Goal: Information Seeking & Learning: Understand process/instructions

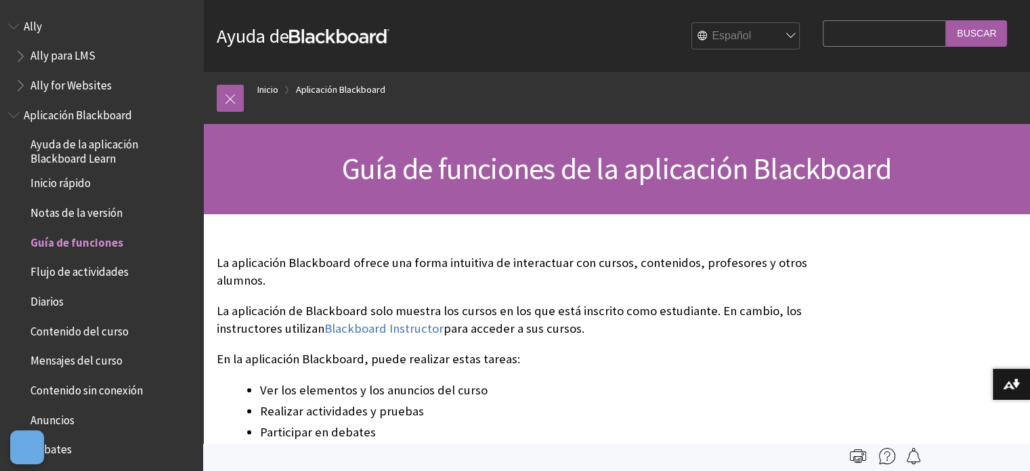
scroll to position [211, 0]
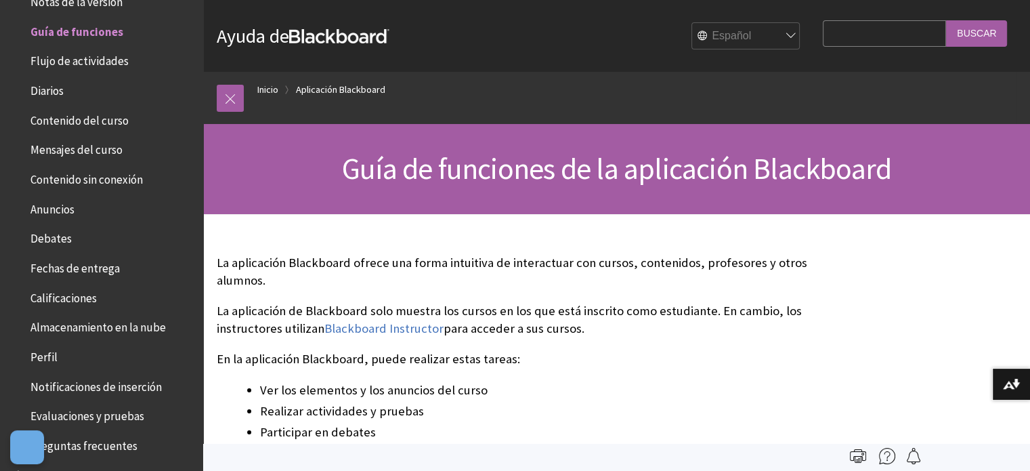
click at [325, 35] on strong "Blackboard" at bounding box center [339, 36] width 100 height 14
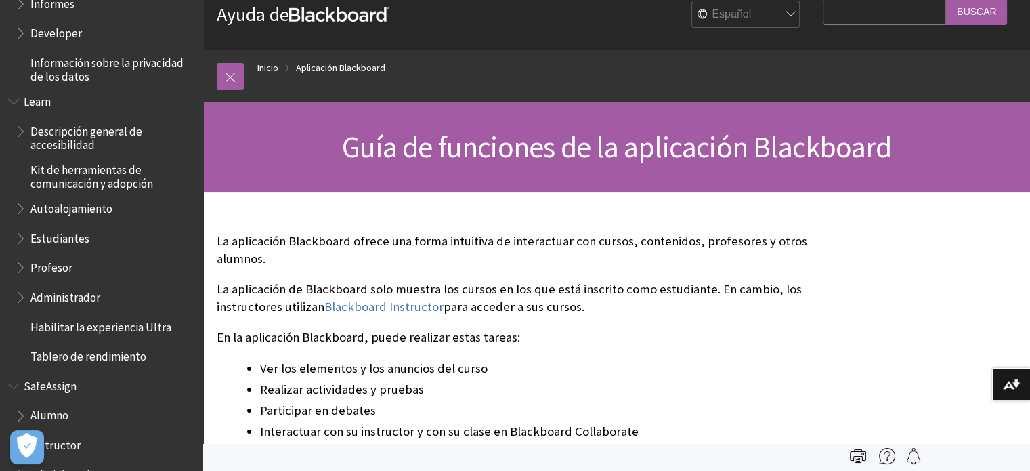
scroll to position [0, 0]
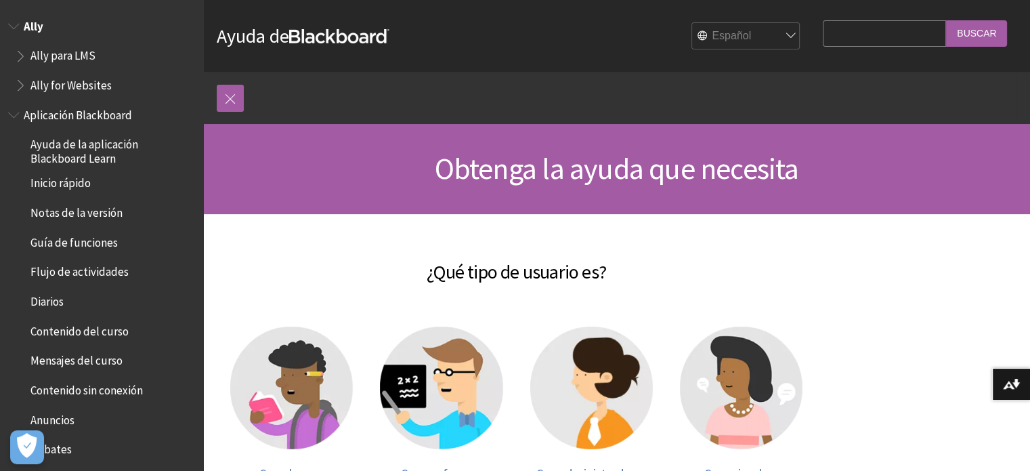
click at [19, 30] on span "Book outline for Anthology Ally Help" at bounding box center [15, 23] width 14 height 17
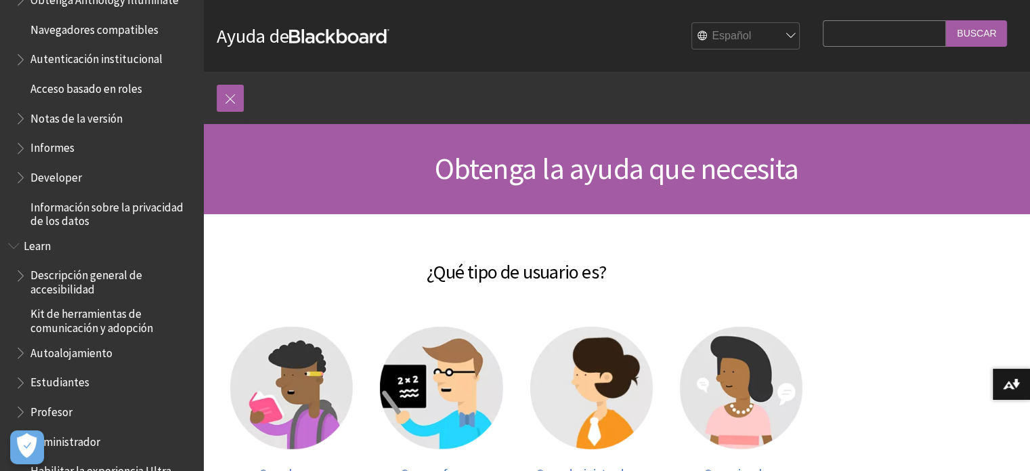
scroll to position [919, 0]
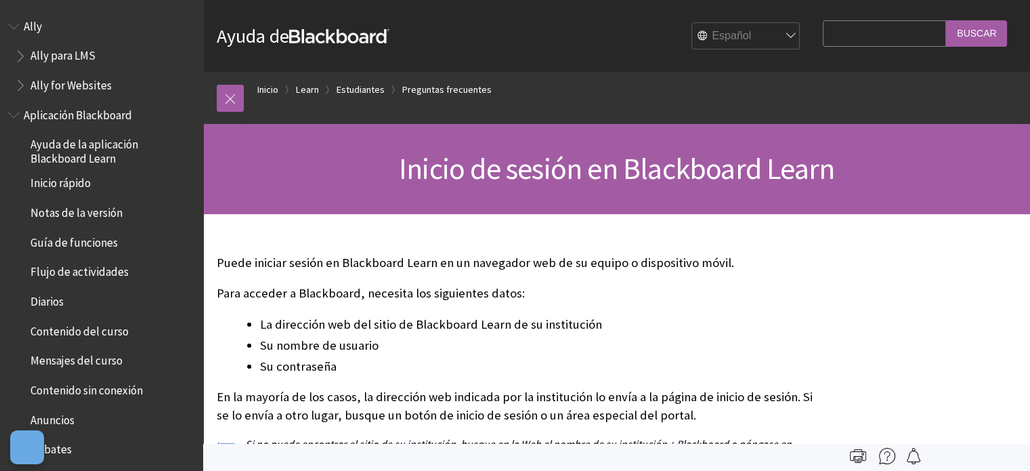
scroll to position [1321, 0]
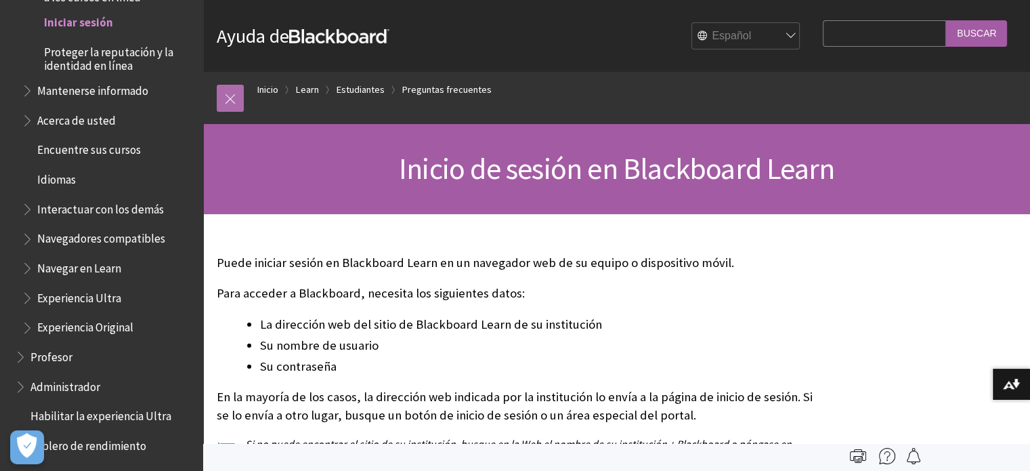
click at [226, 91] on link at bounding box center [230, 98] width 27 height 27
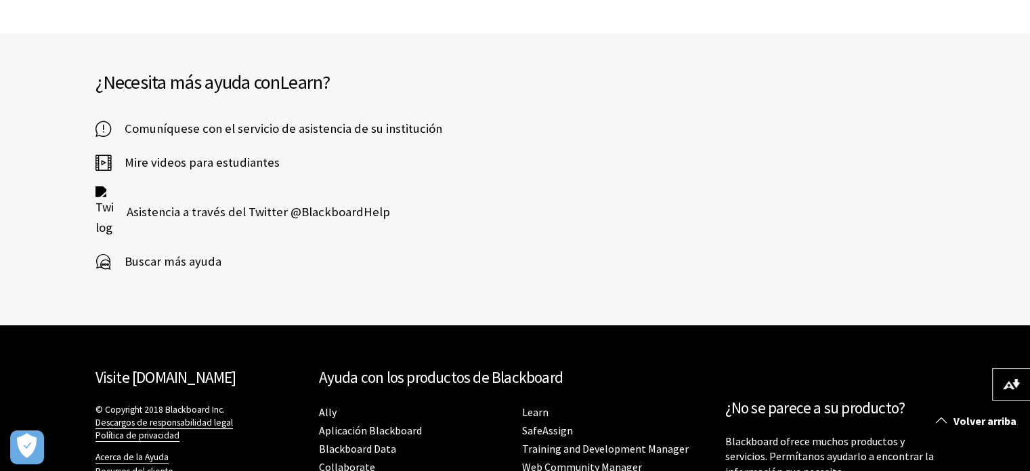
scroll to position [4044, 0]
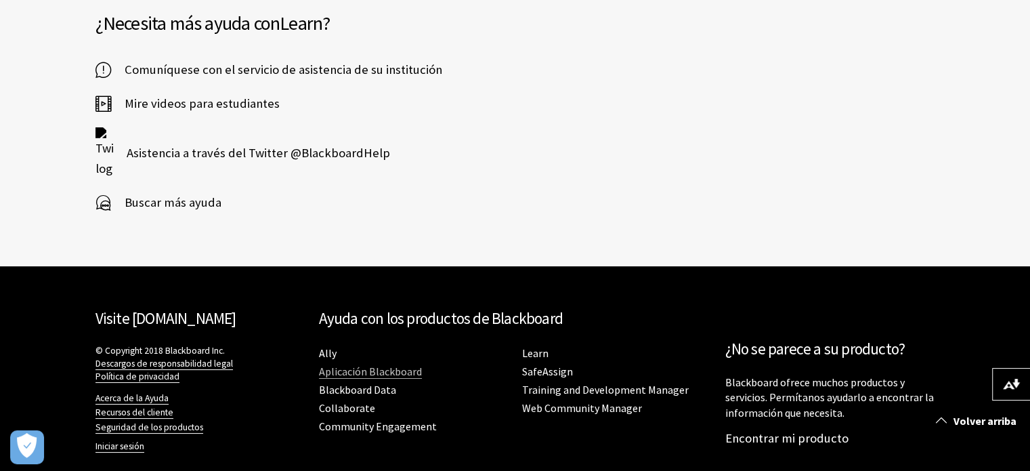
click at [417, 364] on link "Aplicación Blackboard" at bounding box center [370, 371] width 103 height 14
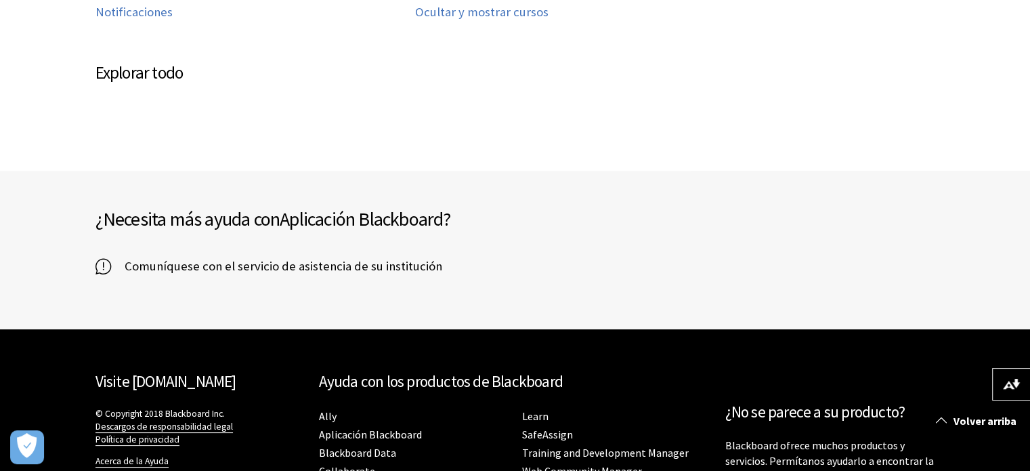
scroll to position [864, 0]
